Goal: Task Accomplishment & Management: Use online tool/utility

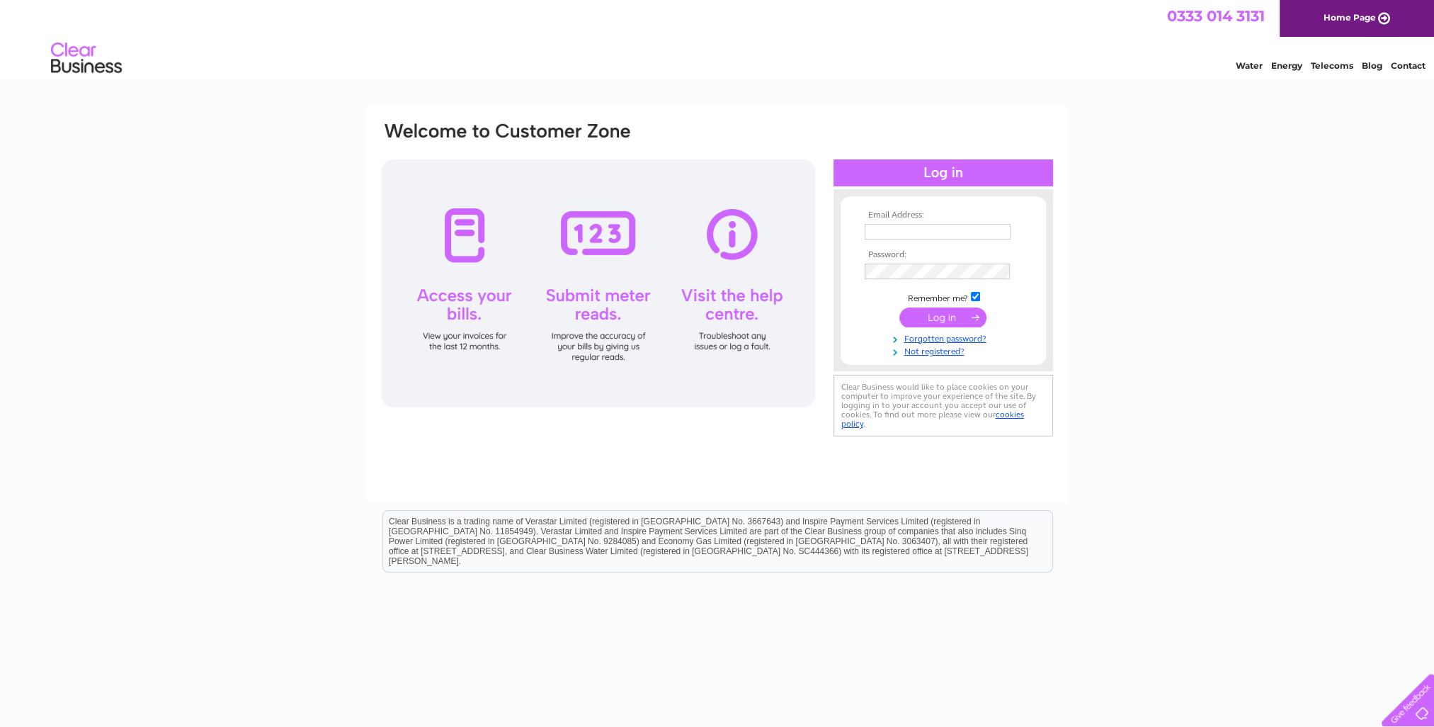
type input "rohit@mastcraft.co.uk"
click at [953, 311] on input "submit" at bounding box center [943, 317] width 87 height 20
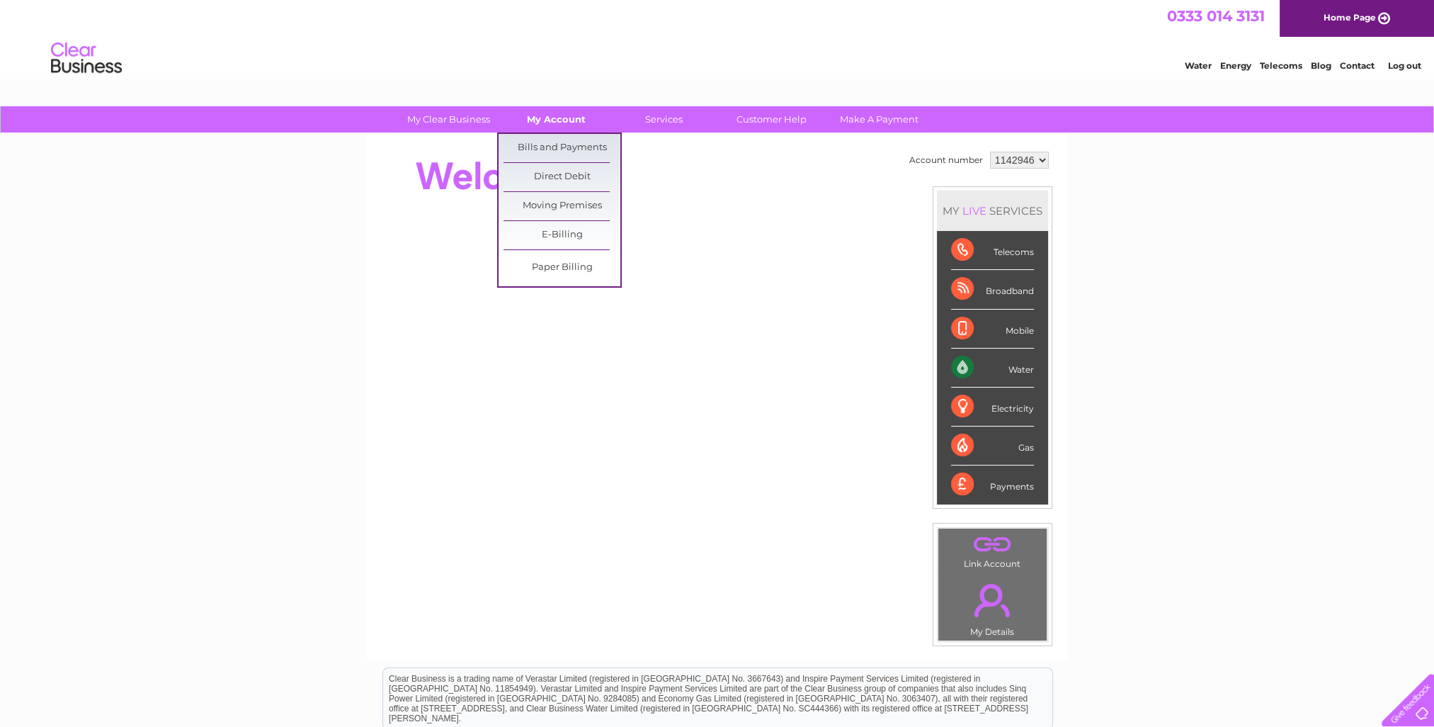
click at [555, 118] on link "My Account" at bounding box center [556, 119] width 117 height 26
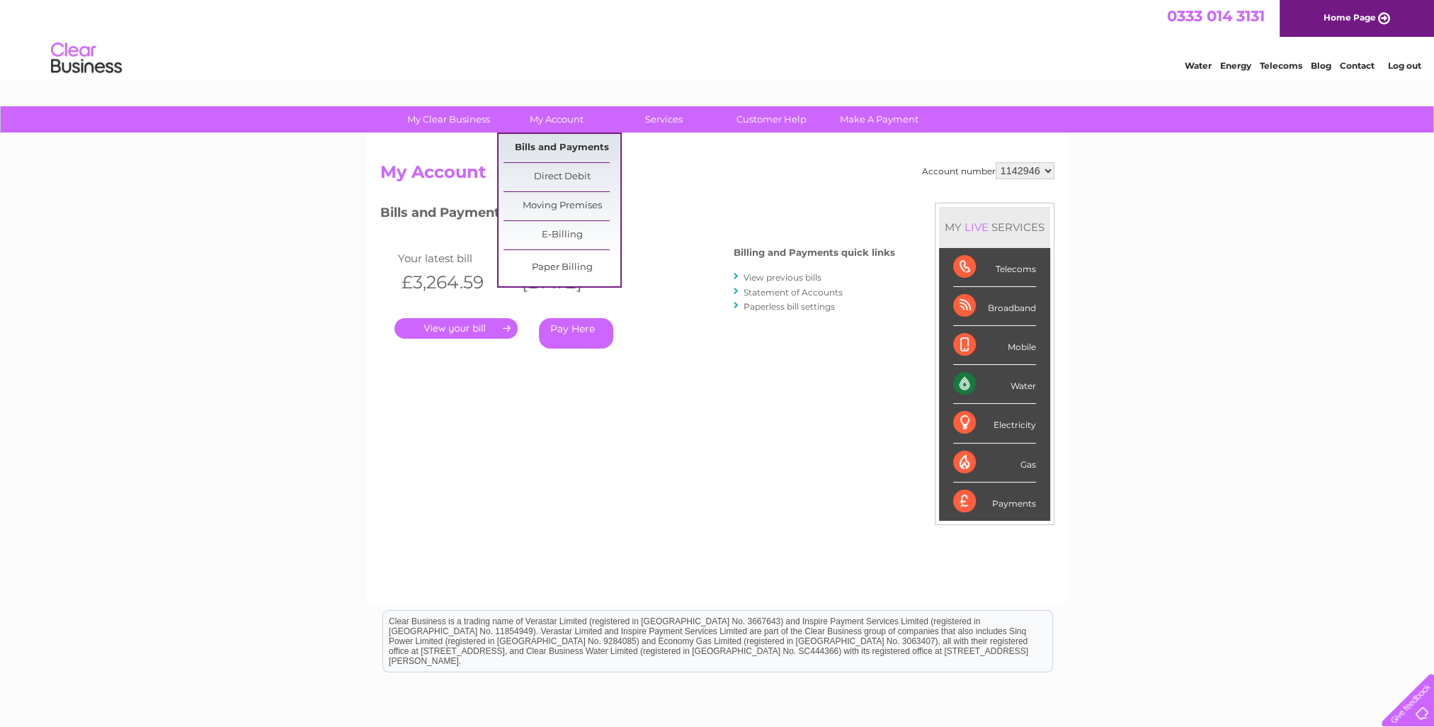
click at [548, 140] on link "Bills and Payments" at bounding box center [562, 148] width 117 height 28
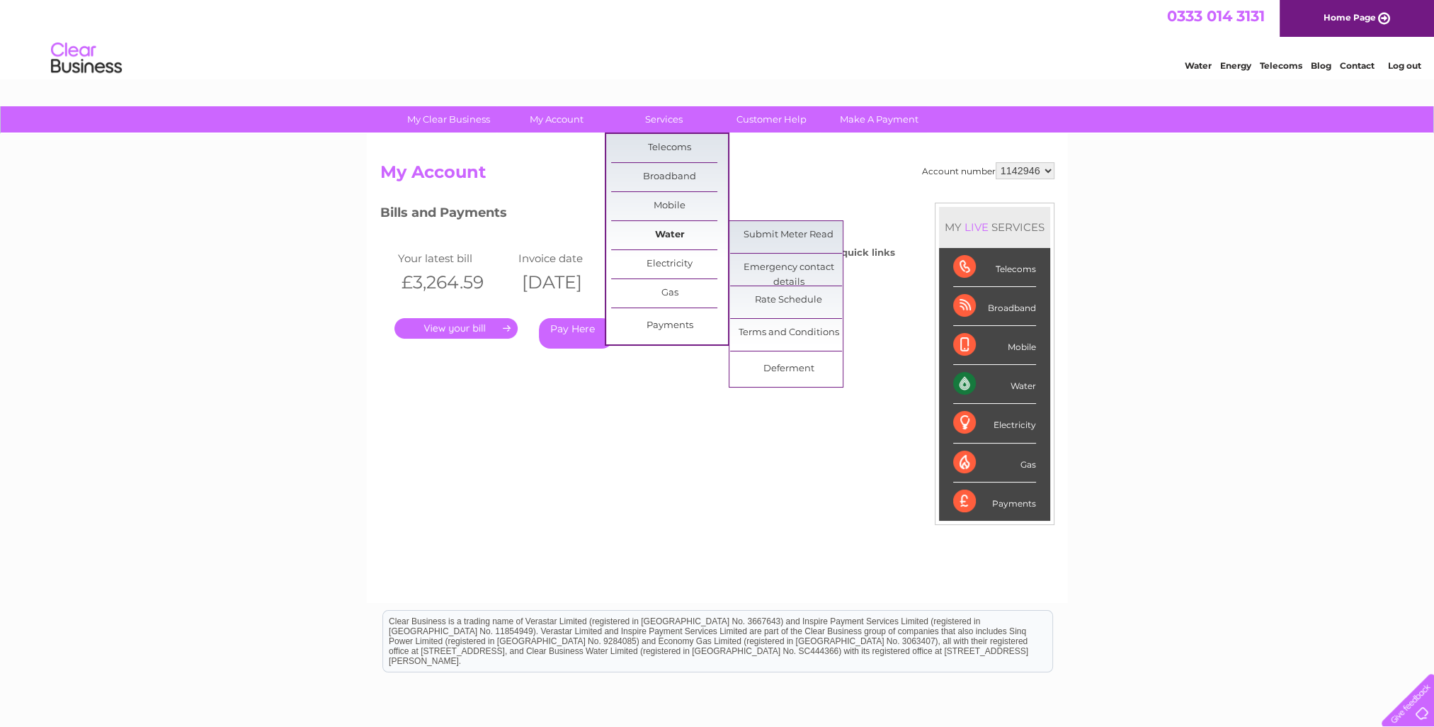
click at [677, 232] on link "Water" at bounding box center [669, 235] width 117 height 28
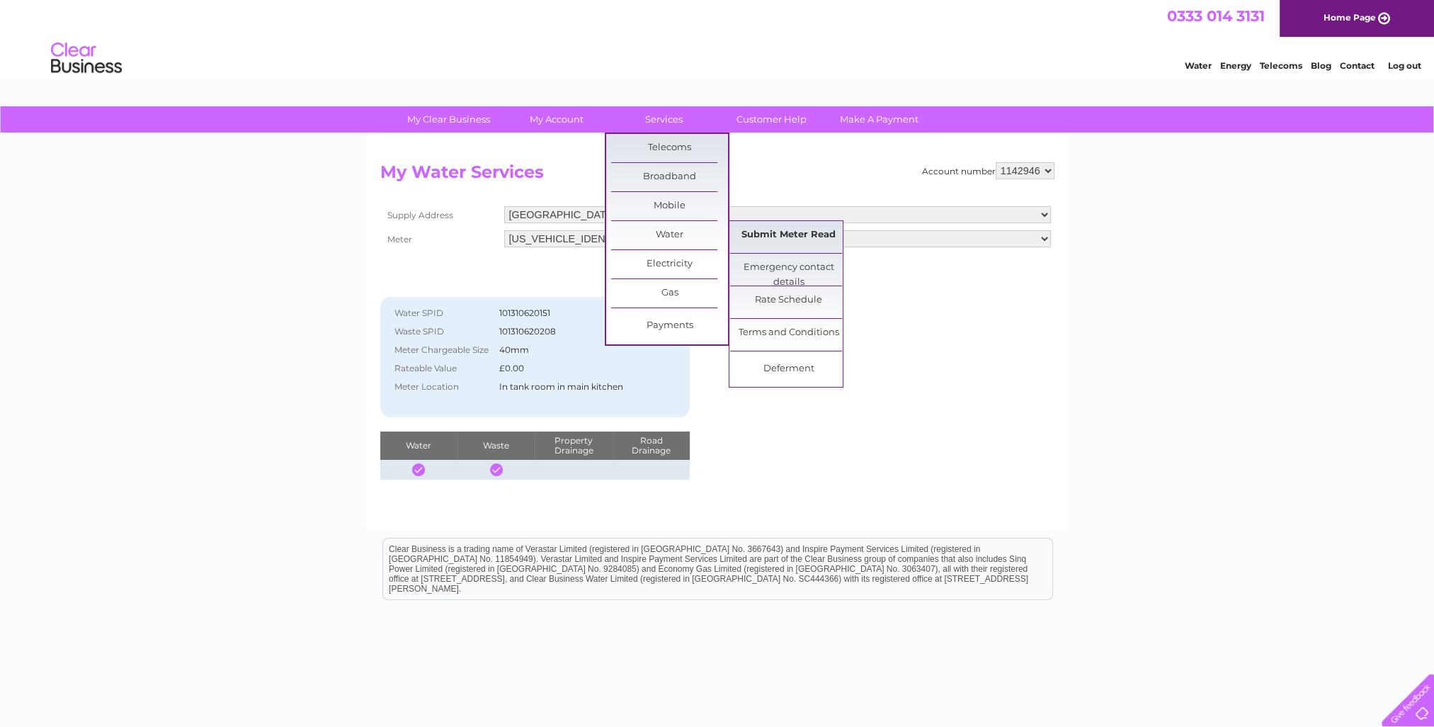
click at [784, 232] on link "Submit Meter Read" at bounding box center [788, 235] width 117 height 28
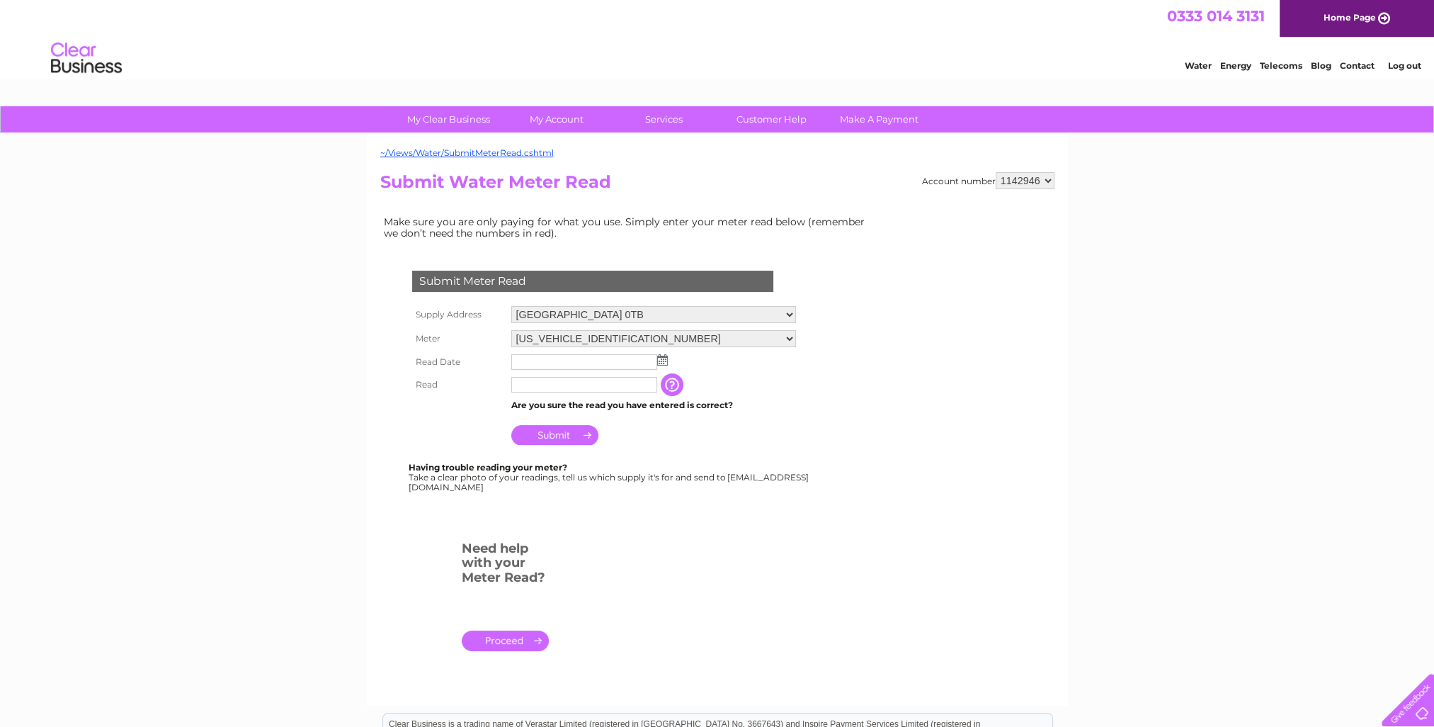
click at [663, 356] on img at bounding box center [662, 359] width 11 height 11
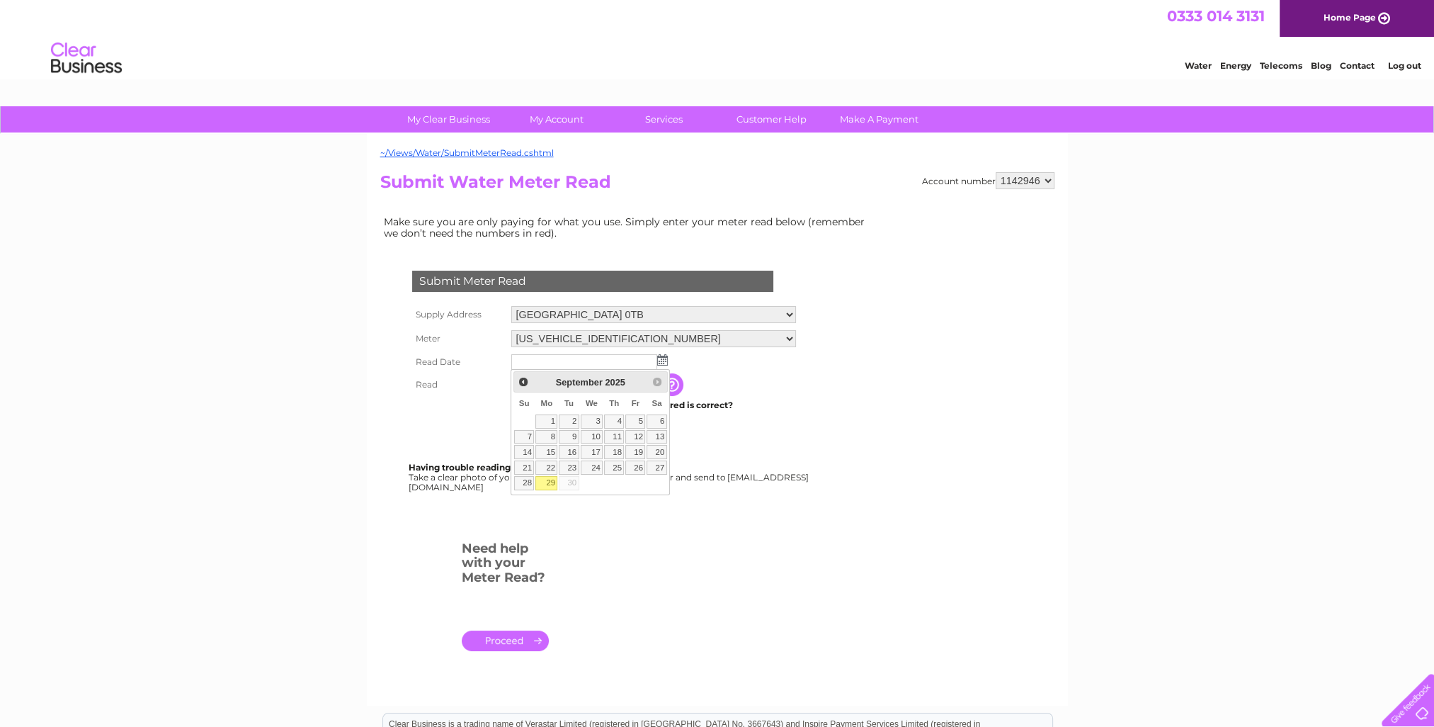
click at [552, 482] on link "29" at bounding box center [546, 483] width 22 height 14
type input "2025/09/29"
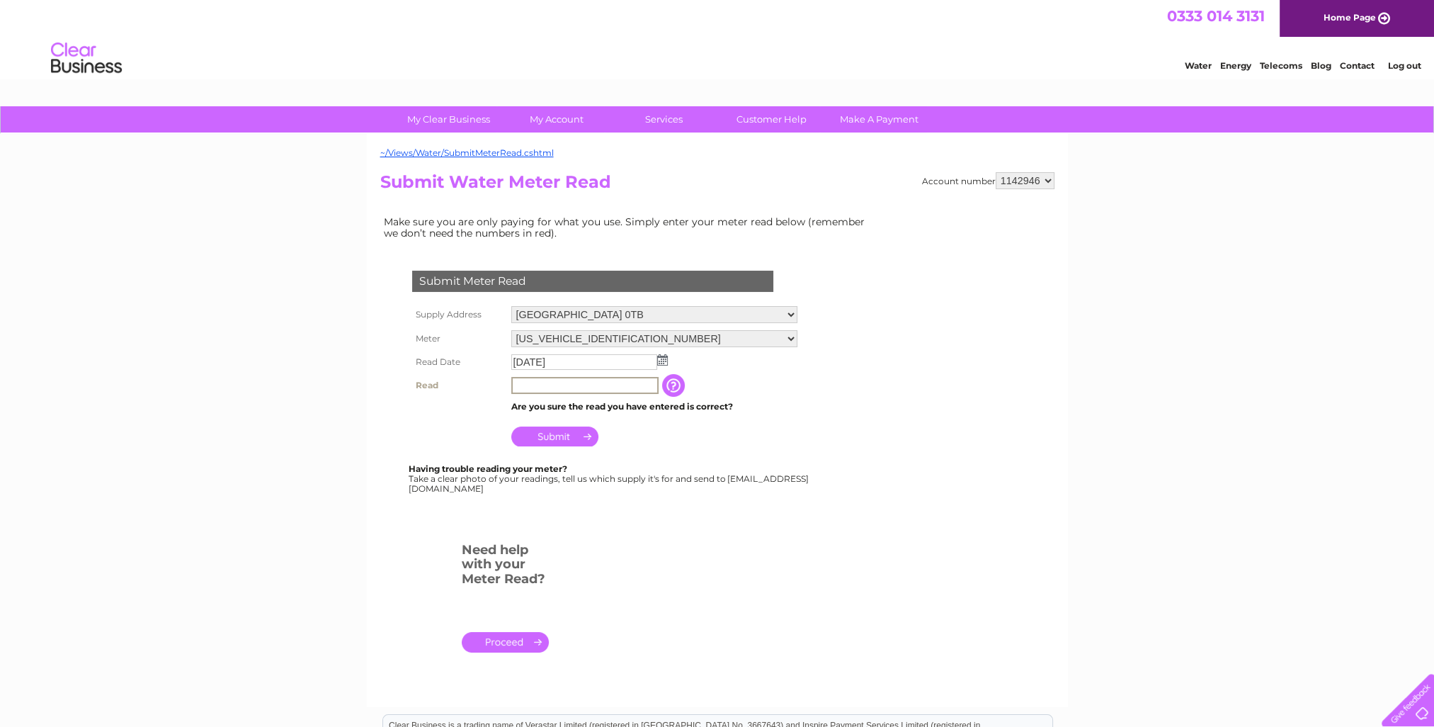
click at [538, 382] on input "text" at bounding box center [584, 385] width 147 height 17
type input "99090"
click at [709, 436] on td "Submit" at bounding box center [654, 431] width 292 height 34
click at [537, 435] on input "Submit" at bounding box center [554, 435] width 87 height 20
